Goal: Communication & Community: Connect with others

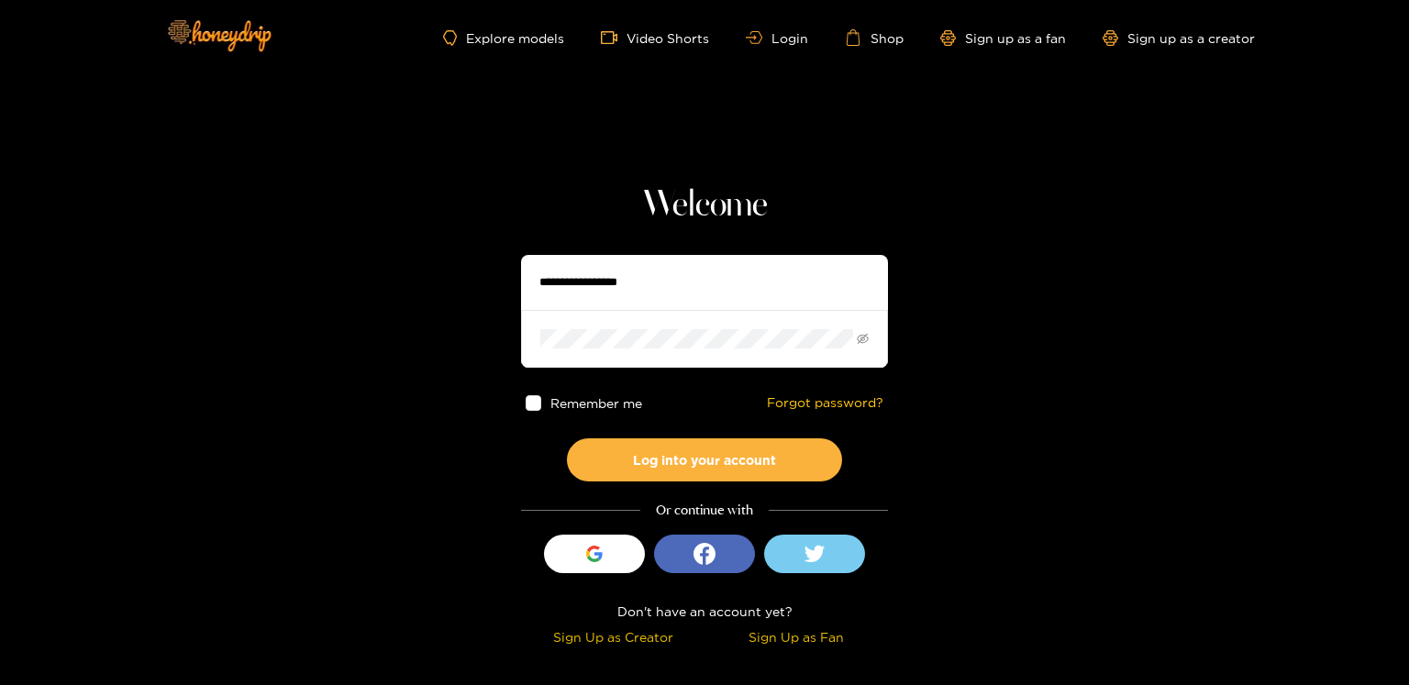
click at [593, 296] on input "text" at bounding box center [704, 282] width 367 height 55
type input "**********"
click at [567, 438] on button "Log into your account" at bounding box center [704, 459] width 275 height 43
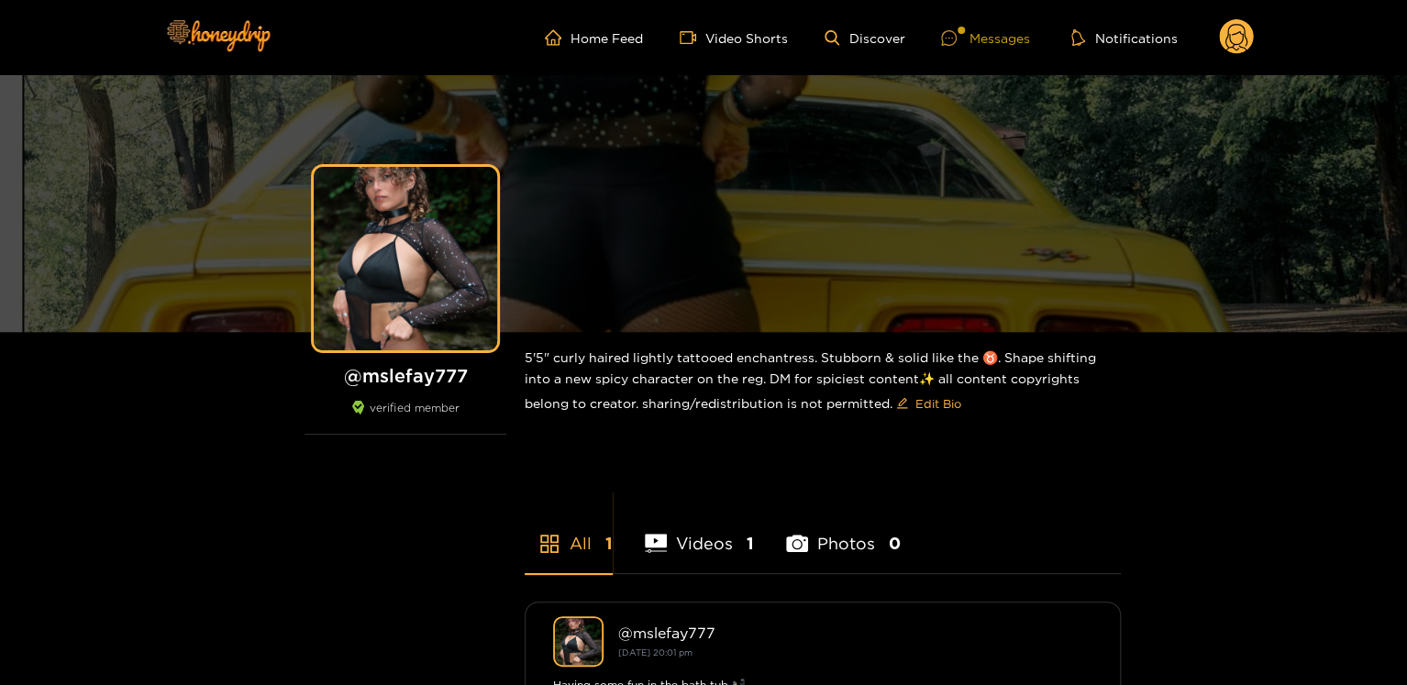
click at [975, 32] on div "Messages" at bounding box center [985, 38] width 88 height 21
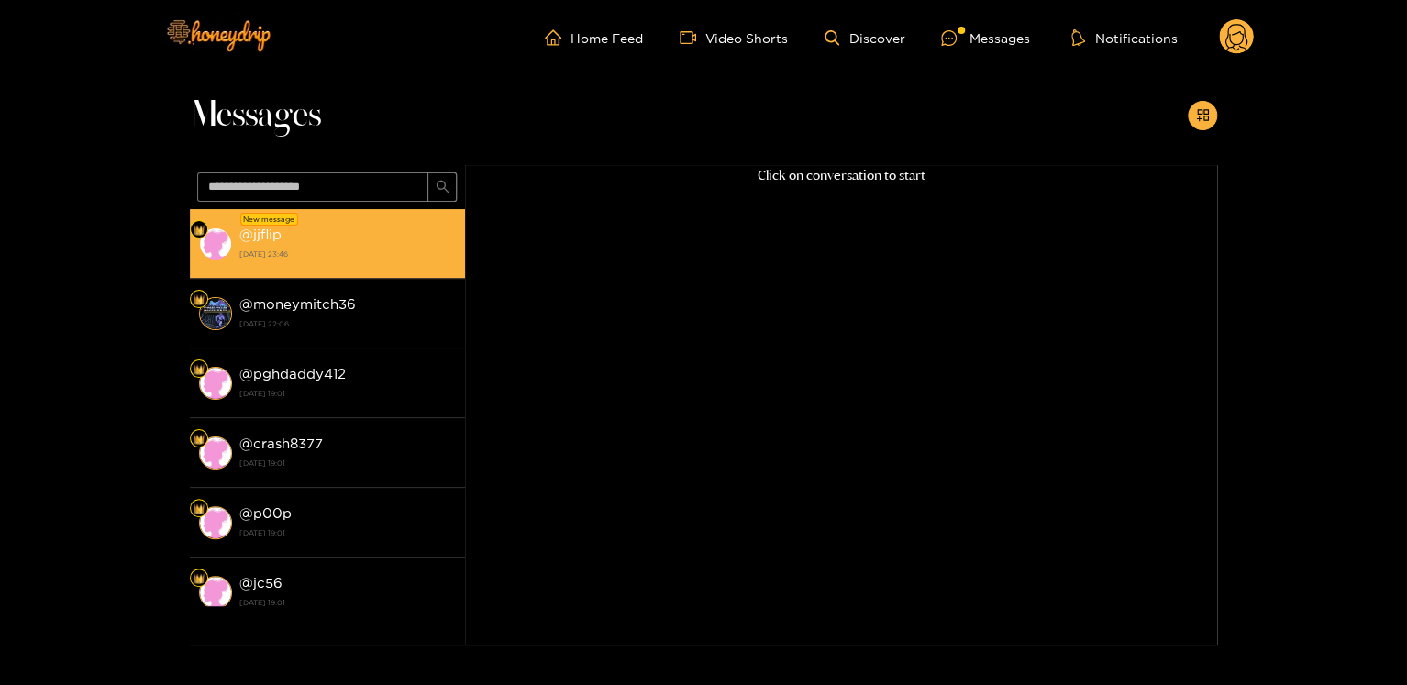
click at [360, 243] on div "@ jjflip [DATE] 23:46" at bounding box center [347, 243] width 216 height 41
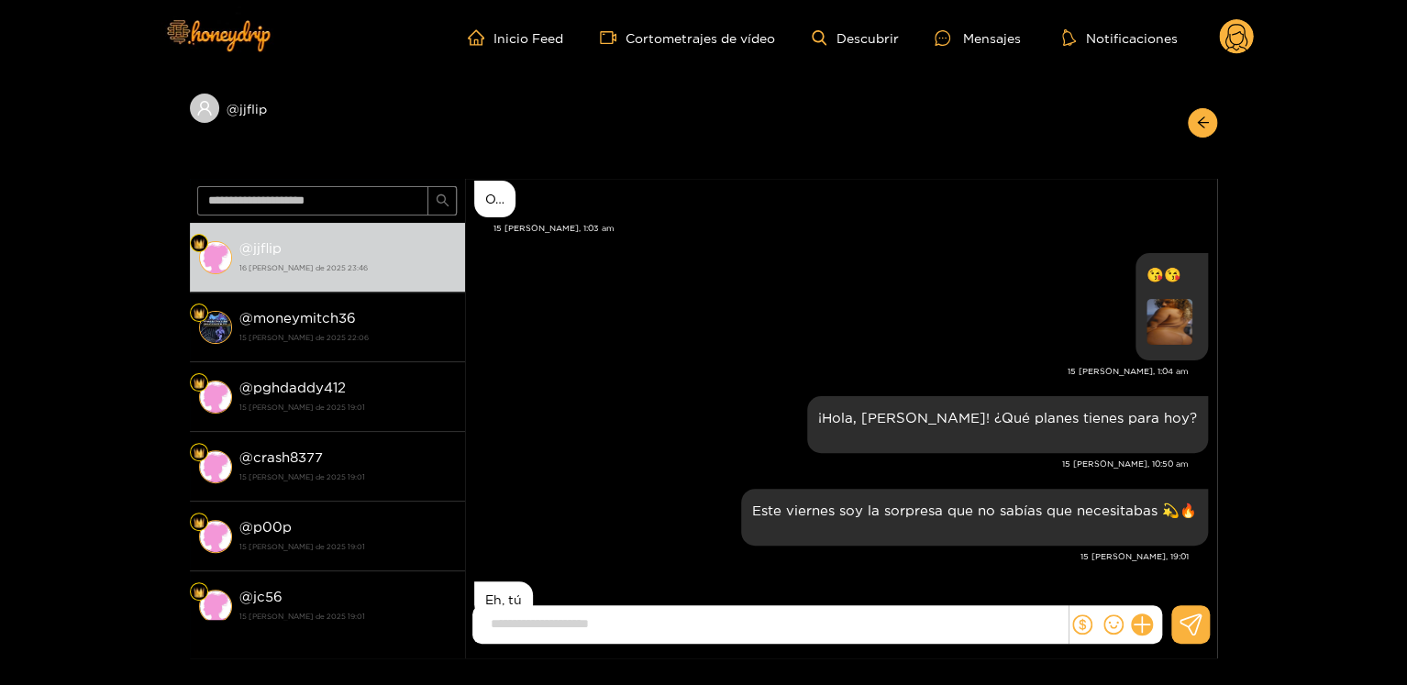
scroll to position [2179, 0]
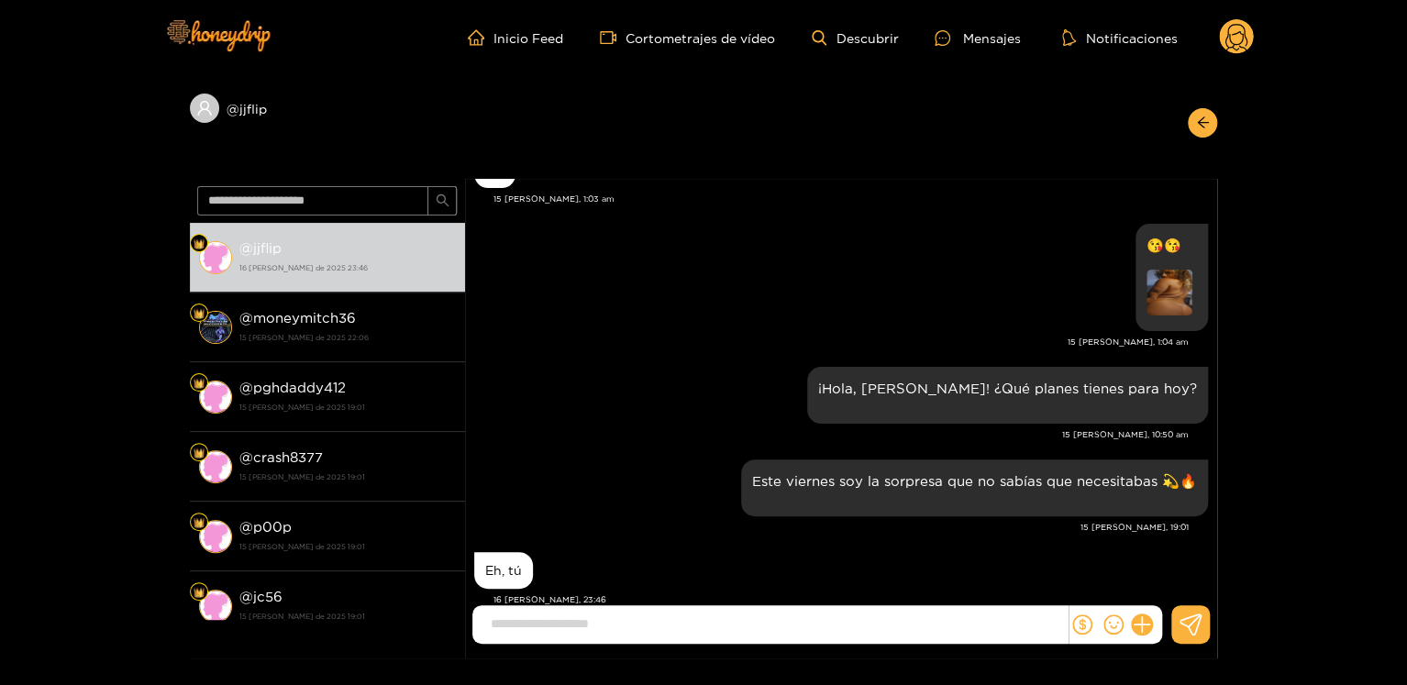
click at [655, 627] on input at bounding box center [775, 624] width 586 height 30
click at [1239, 37] on g at bounding box center [1236, 37] width 35 height 37
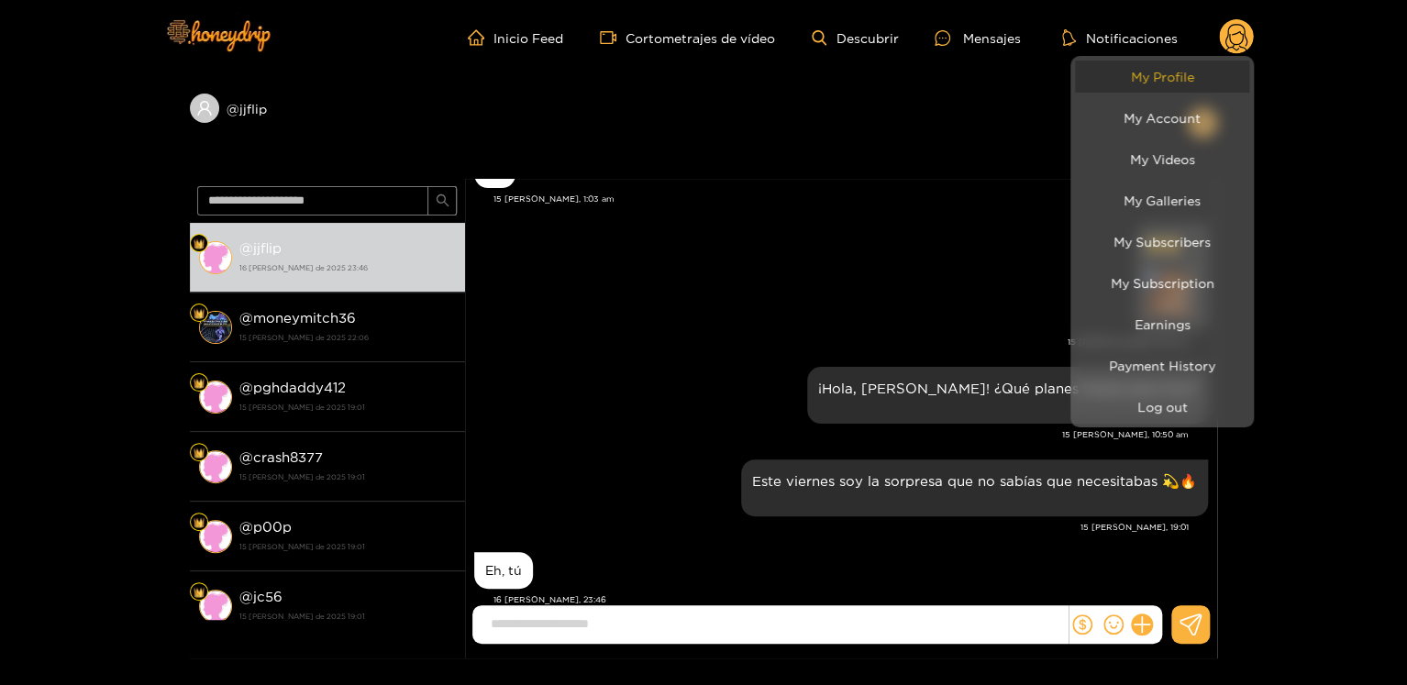
click at [1195, 63] on link "My Profile" at bounding box center [1162, 77] width 174 height 32
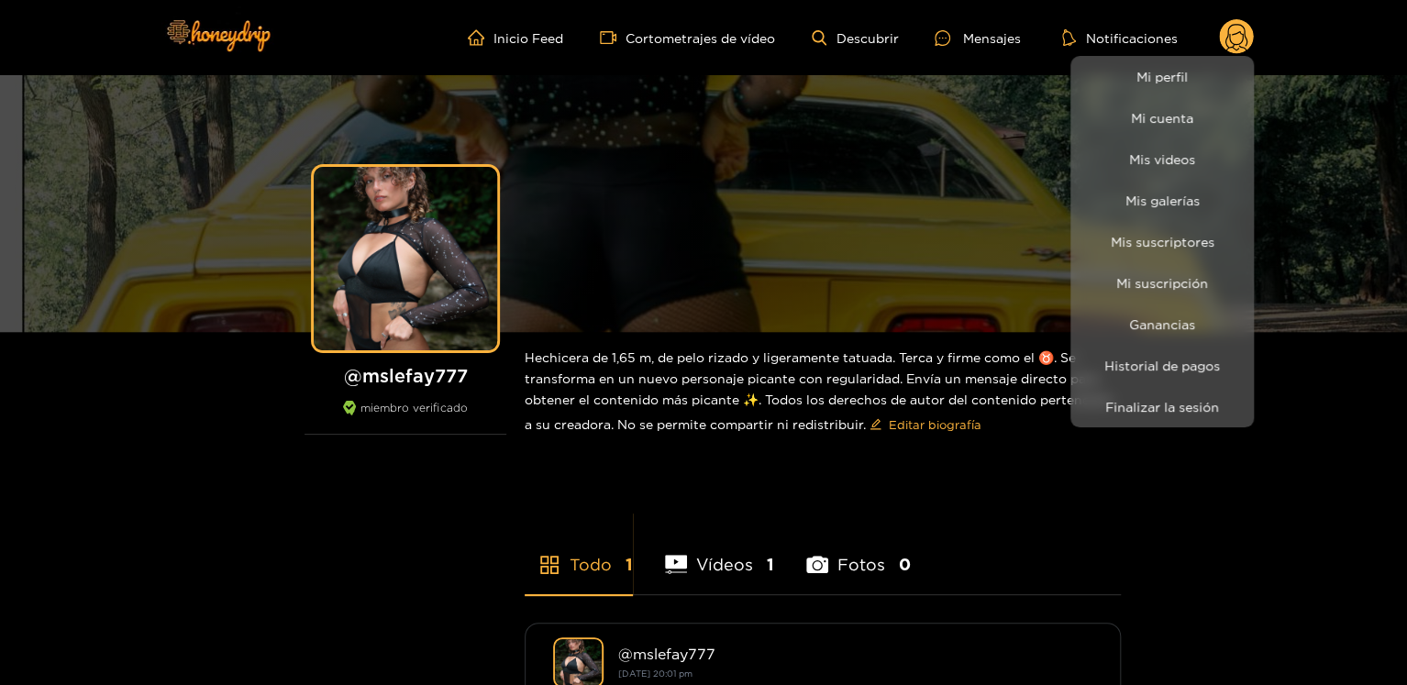
click at [439, 382] on div at bounding box center [703, 342] width 1407 height 685
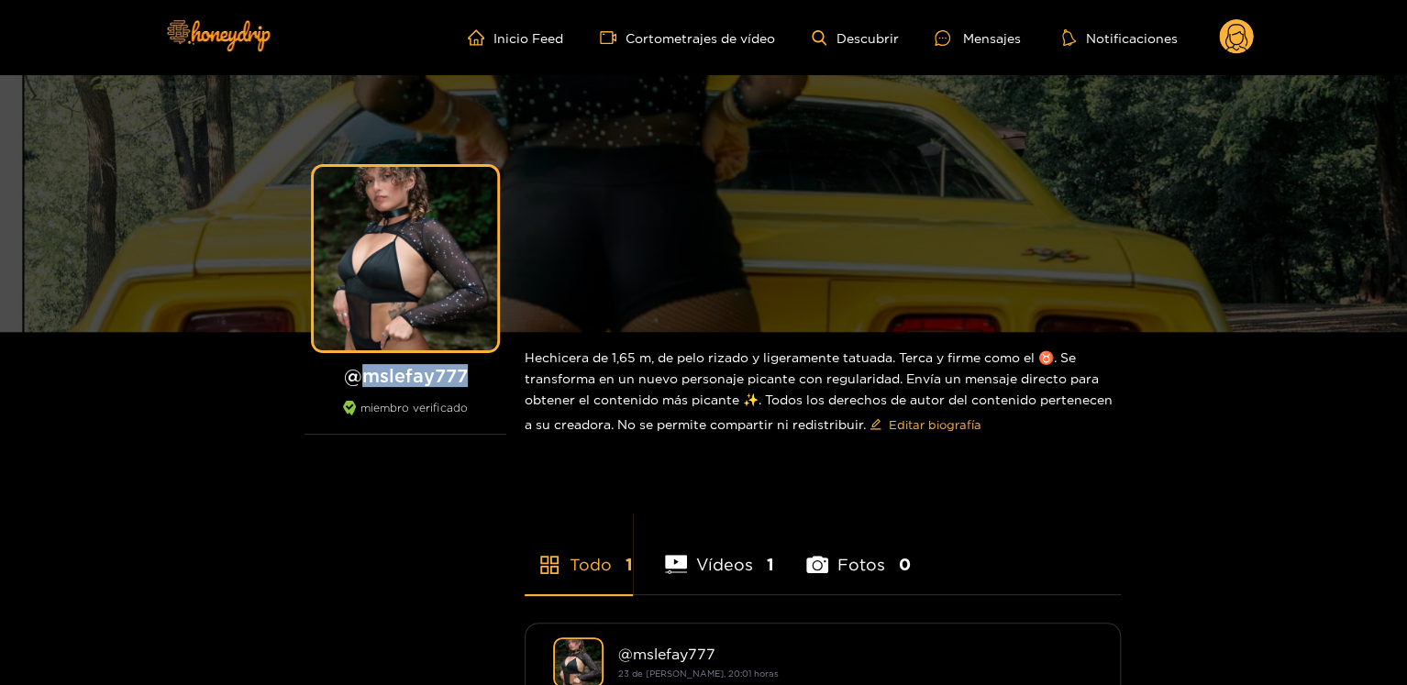
click at [439, 382] on font "mslefay777" at bounding box center [414, 375] width 105 height 20
copy font "mslefay777"
click at [980, 34] on font "Mensajes" at bounding box center [991, 38] width 58 height 14
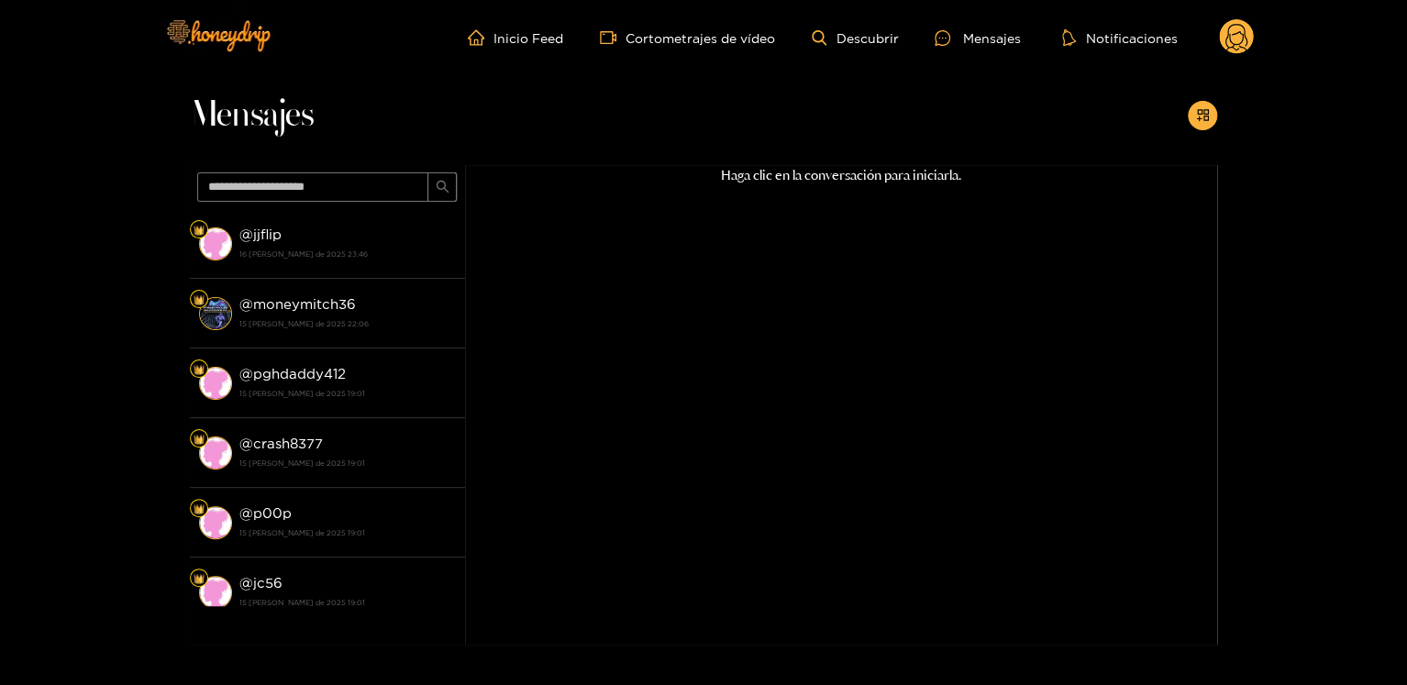
click at [334, 254] on font "16 [PERSON_NAME] de 2025 23:46" at bounding box center [303, 253] width 128 height 7
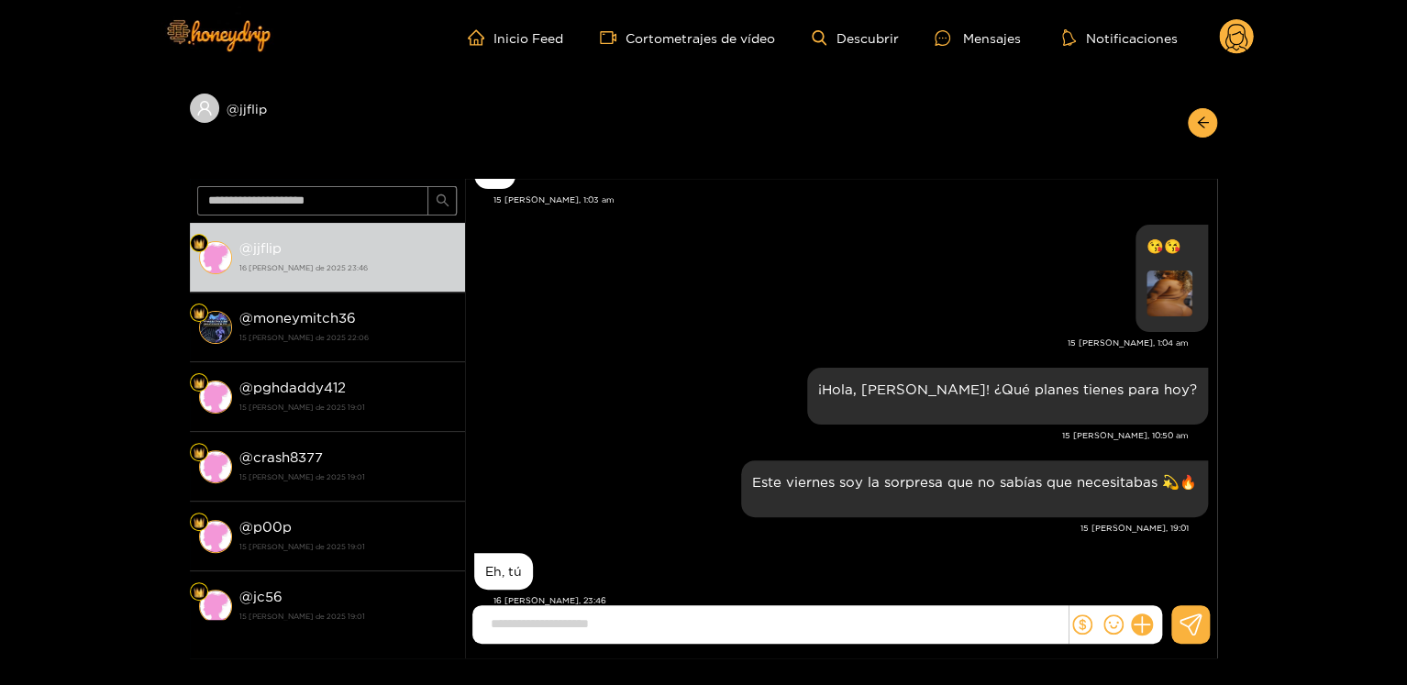
scroll to position [2179, 0]
click at [569, 638] on input at bounding box center [775, 624] width 586 height 30
type input "*********"
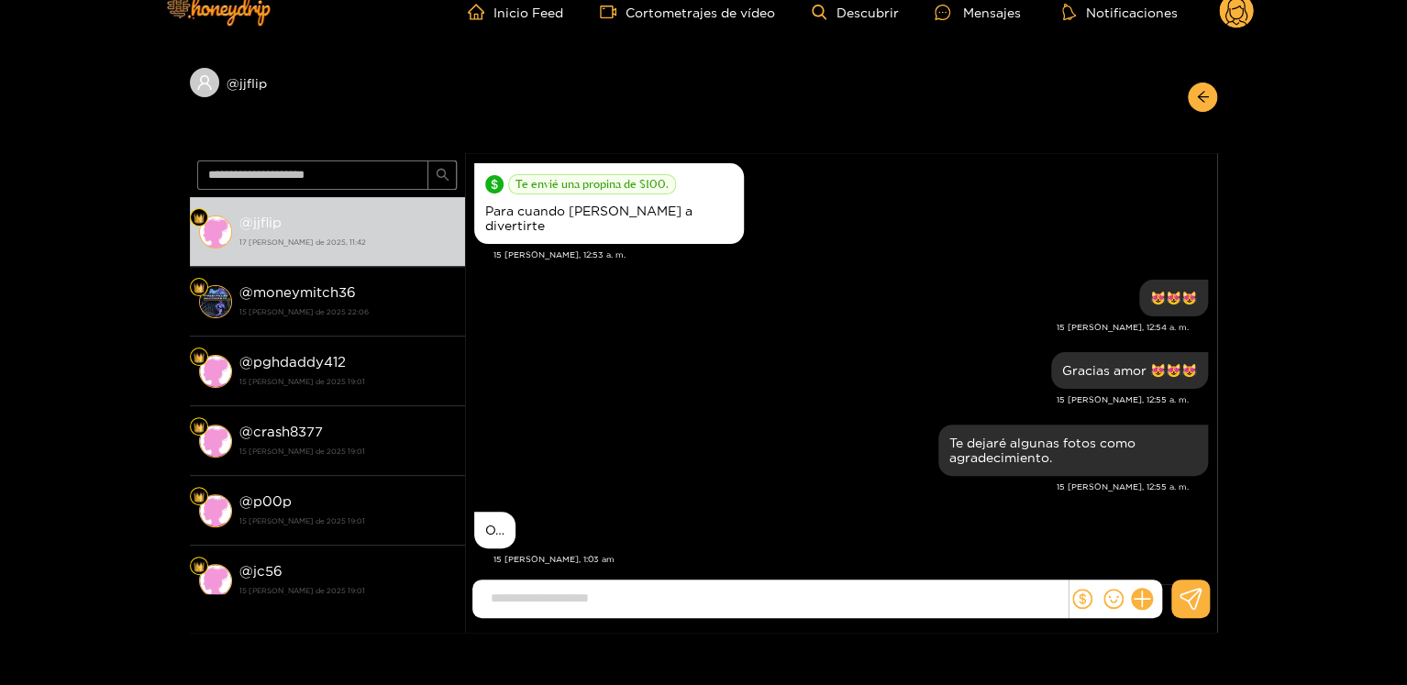
scroll to position [0, 0]
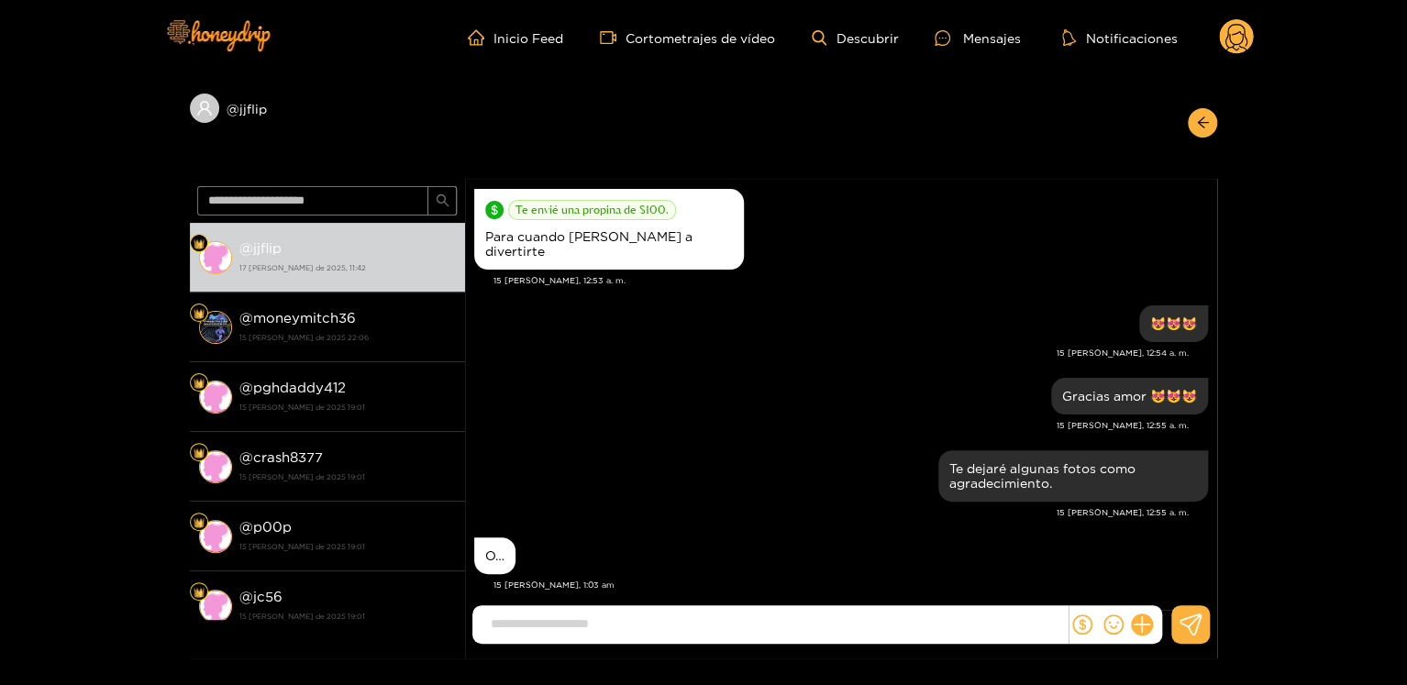
click at [1242, 31] on circle at bounding box center [1236, 36] width 35 height 35
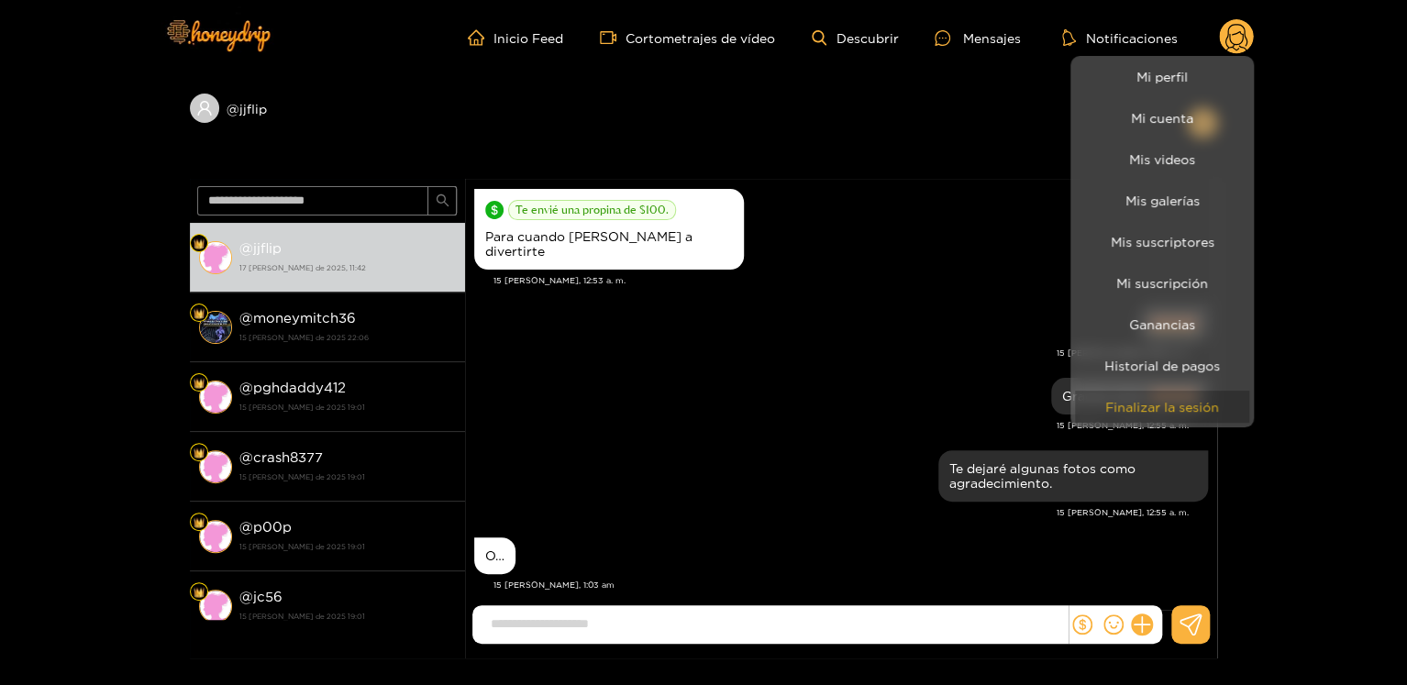
click at [1197, 394] on button "Finalizar la sesión" at bounding box center [1162, 407] width 174 height 32
